Goal: Navigation & Orientation: Find specific page/section

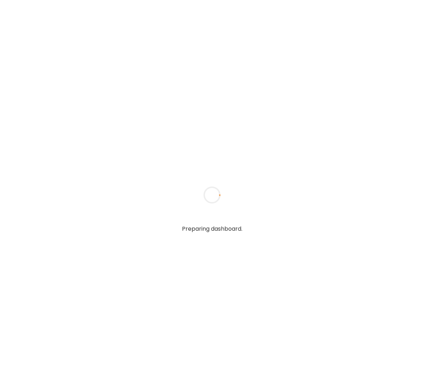
type textarea "**********"
type input "**********"
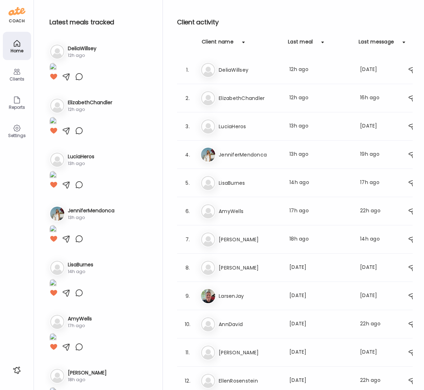
type input "**********"
click at [19, 81] on div "Clients" at bounding box center [16, 79] width 25 height 5
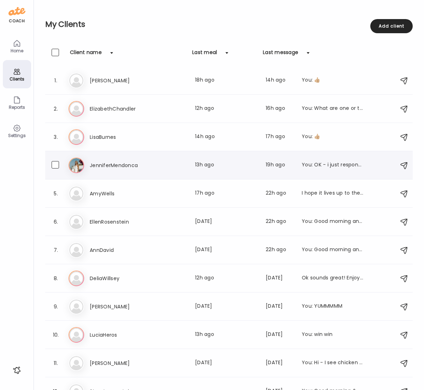
click at [108, 162] on h3 "JenniferMendonca" at bounding box center [121, 165] width 62 height 8
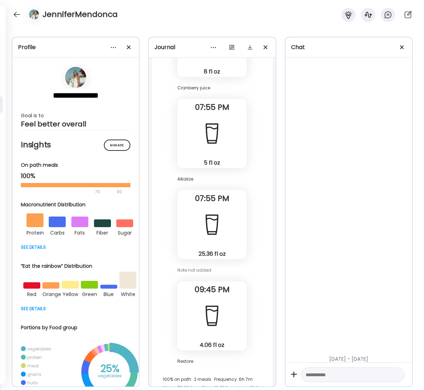
scroll to position [148, 0]
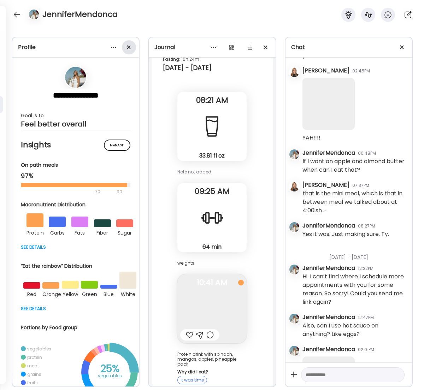
click at [130, 47] on div at bounding box center [129, 47] width 14 height 14
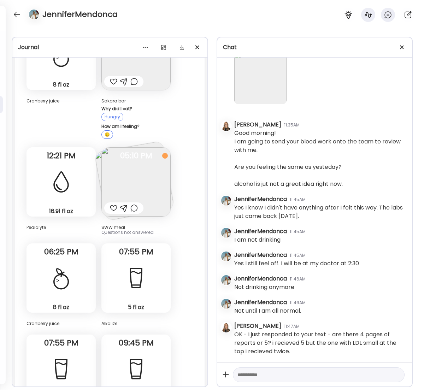
scroll to position [6375, 0]
click at [146, 147] on img at bounding box center [135, 181] width 69 height 69
click at [146, 118] on div "Ate Coach Dashboard" at bounding box center [211, 107] width 141 height 25
click at [152, 117] on div "Ate Coach Dashboard" at bounding box center [211, 107] width 141 height 25
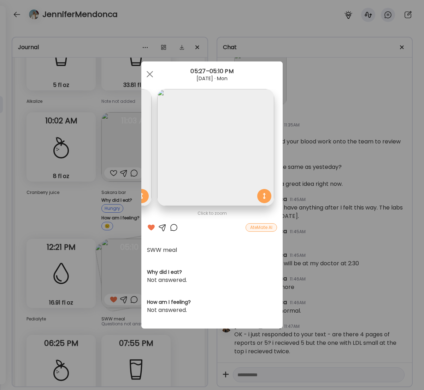
scroll to position [0, 0]
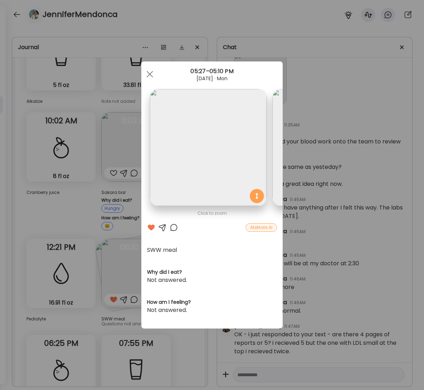
click at [149, 74] on span at bounding box center [150, 74] width 6 height 6
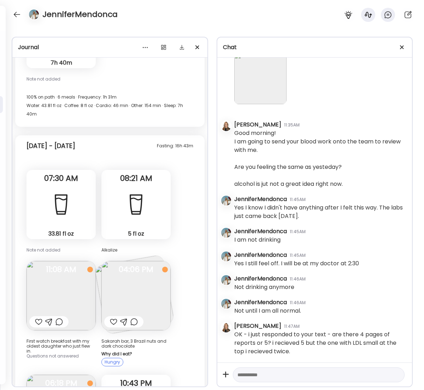
scroll to position [6375, 0]
click at [17, 14] on div at bounding box center [16, 14] width 11 height 11
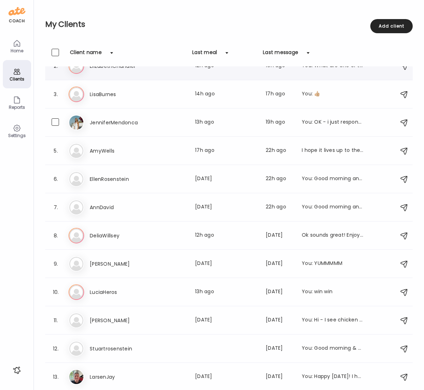
scroll to position [0, 0]
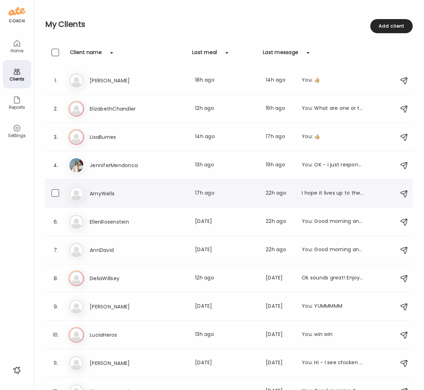
click at [112, 189] on h3 "AmyWells" at bounding box center [121, 193] width 62 height 8
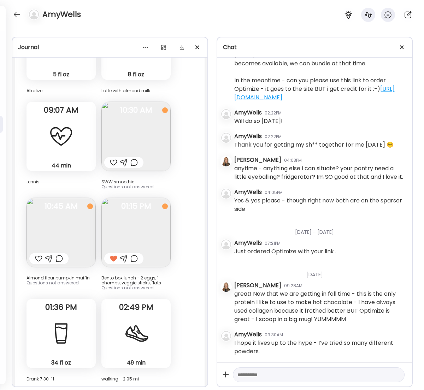
scroll to position [33398, 0]
